Goal: Navigation & Orientation: Find specific page/section

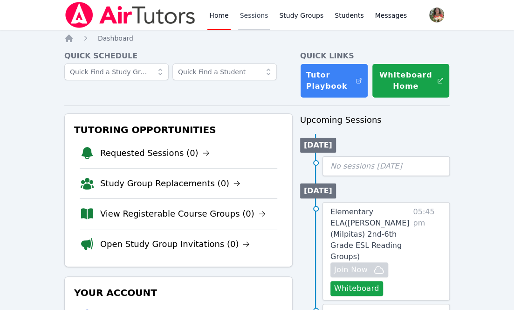
click at [250, 17] on link "Sessions" at bounding box center [254, 15] width 32 height 30
